Goal: Information Seeking & Learning: Learn about a topic

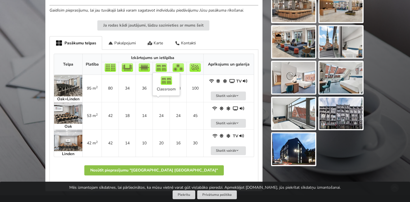
scroll to position [224, 0]
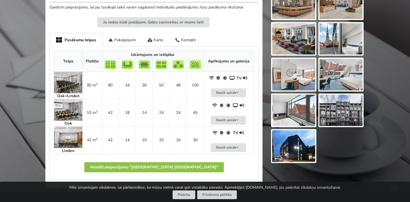
click at [68, 141] on img at bounding box center [68, 137] width 28 height 21
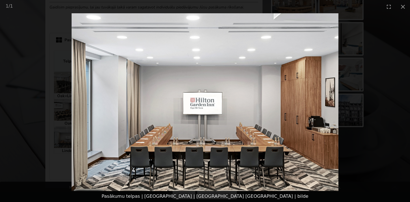
click at [297, 106] on img at bounding box center [205, 102] width 266 height 178
click at [317, 110] on picture at bounding box center [205, 102] width 410 height 178
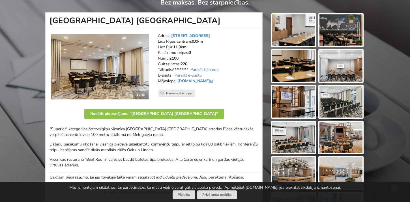
scroll to position [54, 0]
click at [340, 74] on img at bounding box center [340, 67] width 43 height 32
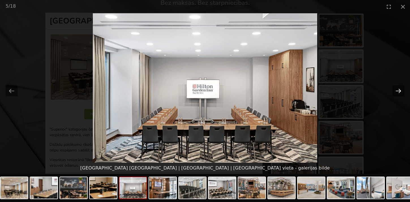
click at [398, 88] on button "Next slide" at bounding box center [398, 90] width 12 height 11
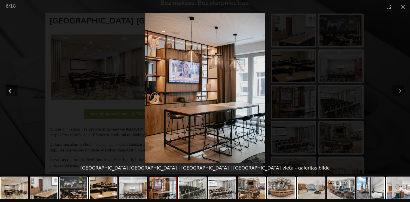
click at [10, 88] on button "Previous slide" at bounding box center [12, 90] width 12 height 11
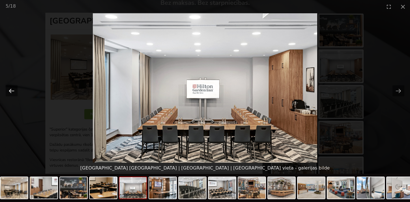
click at [10, 88] on button "Previous slide" at bounding box center [12, 90] width 12 height 11
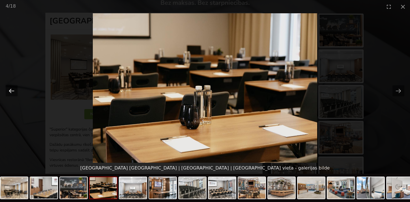
click at [10, 88] on button "Previous slide" at bounding box center [12, 90] width 12 height 11
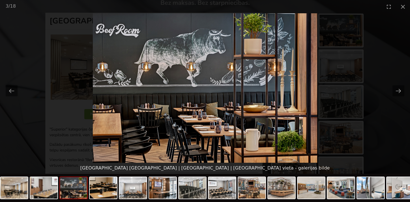
click at [343, 76] on picture at bounding box center [205, 88] width 410 height 150
click at [328, 77] on picture at bounding box center [205, 88] width 410 height 150
click at [399, 4] on button "Close gallery" at bounding box center [403, 6] width 14 height 13
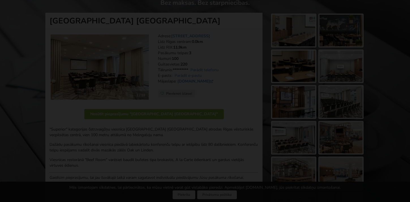
click at [340, 66] on img at bounding box center [340, 67] width 43 height 32
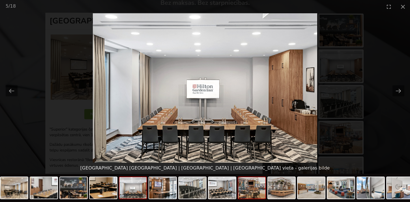
click at [245, 183] on img at bounding box center [251, 187] width 27 height 21
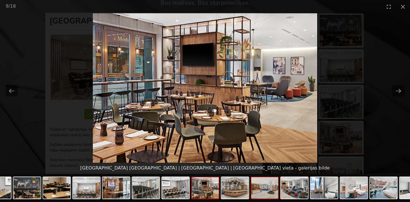
click at [272, 189] on img at bounding box center [264, 187] width 27 height 21
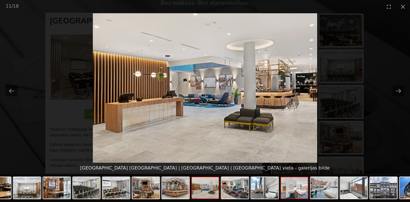
click at [282, 187] on img at bounding box center [294, 187] width 27 height 21
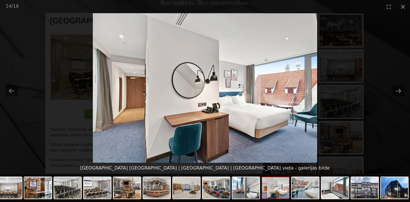
click at [289, 187] on div at bounding box center [275, 188] width 28 height 23
click at [322, 193] on img at bounding box center [334, 187] width 27 height 21
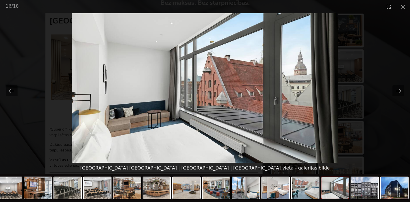
click at [341, 197] on img at bounding box center [334, 187] width 27 height 21
click at [360, 194] on img at bounding box center [364, 187] width 27 height 21
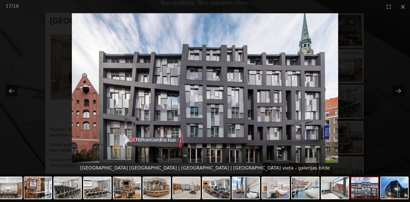
click at [358, 116] on picture at bounding box center [205, 88] width 410 height 150
